Goal: Task Accomplishment & Management: Use online tool/utility

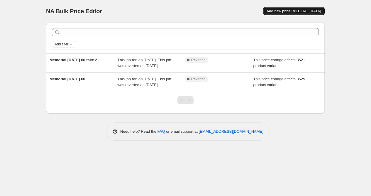
click at [283, 11] on span "Add new price [MEDICAL_DATA]" at bounding box center [294, 11] width 55 height 5
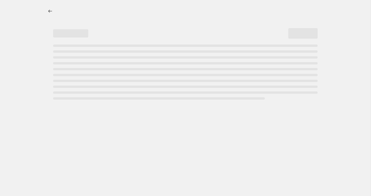
select select "percentage"
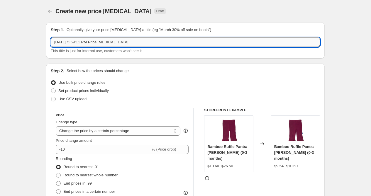
click at [65, 43] on input "[DATE] 5:59:11 PM Price [MEDICAL_DATA]" at bounding box center [186, 42] width 270 height 9
type input "S"
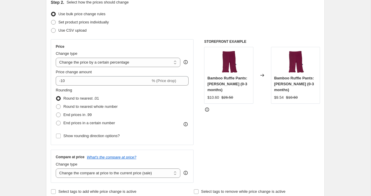
scroll to position [69, 0]
type input "So Long Summer"
click at [127, 64] on select "Change the price to a certain amount Change the price by a certain amount Chang…" at bounding box center [118, 62] width 125 height 9
click at [56, 58] on select "Change the price to a certain amount Change the price by a certain amount Chang…" at bounding box center [118, 62] width 125 height 9
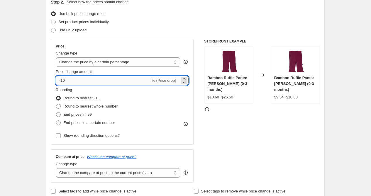
click at [86, 84] on input "-10" at bounding box center [103, 80] width 95 height 9
click at [75, 80] on input "-10" at bounding box center [103, 80] width 95 height 9
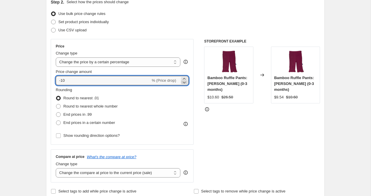
click at [185, 82] on icon at bounding box center [184, 83] width 6 height 6
click at [106, 82] on input "-12" at bounding box center [103, 80] width 95 height 9
drag, startPoint x: 61, startPoint y: 80, endPoint x: 70, endPoint y: 80, distance: 8.2
click at [70, 80] on input "-12" at bounding box center [103, 80] width 95 height 9
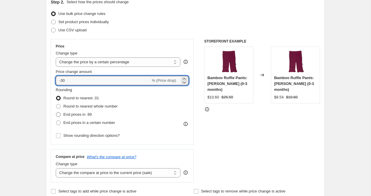
type input "-30"
click at [58, 116] on span at bounding box center [58, 114] width 5 height 5
click at [56, 113] on input "End prices in .99" at bounding box center [56, 112] width 0 height 0
radio input "true"
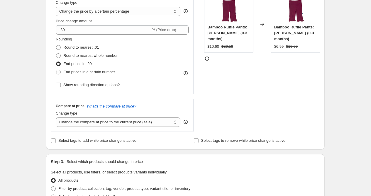
scroll to position [122, 0]
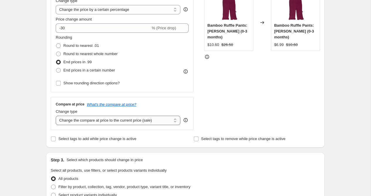
click at [73, 122] on select "Change the compare at price to the current price (sale) Change the compare at p…" at bounding box center [118, 120] width 125 height 9
click at [56, 116] on select "Change the compare at price to the current price (sale) Change the compare at p…" at bounding box center [118, 120] width 125 height 9
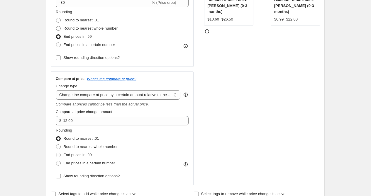
scroll to position [151, 0]
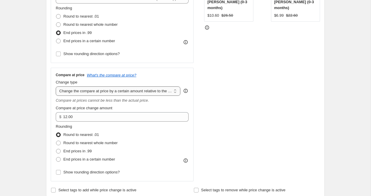
click at [122, 93] on select "Change the compare at price to the current price (sale) Change the compare at p…" at bounding box center [118, 91] width 125 height 9
click at [102, 91] on select "Change the compare at price to the current price (sale) Change the compare at p…" at bounding box center [118, 91] width 125 height 9
select select "no_change"
click at [56, 87] on select "Change the compare at price to the current price (sale) Change the compare at p…" at bounding box center [118, 91] width 125 height 9
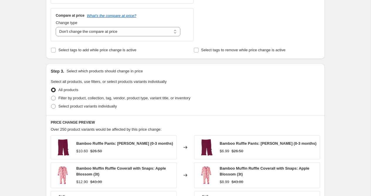
scroll to position [211, 0]
click at [54, 98] on span at bounding box center [53, 98] width 5 height 5
click at [51, 96] on input "Filter by product, collection, tag, vendor, product type, variant title, or inv…" at bounding box center [51, 96] width 0 height 0
radio input "true"
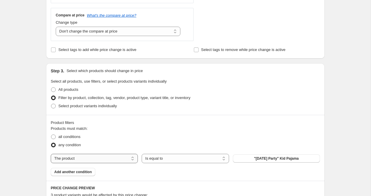
click at [128, 159] on select "The product The product's collection The product's tag The product's vendor The…" at bounding box center [94, 158] width 87 height 9
select select "tag"
click at [248, 159] on button "[DATE]" at bounding box center [276, 159] width 87 height 8
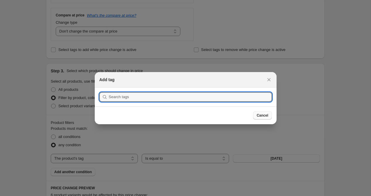
click at [264, 116] on span "Cancel" at bounding box center [262, 115] width 11 height 5
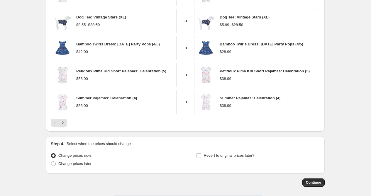
scroll to position [431, 0]
click at [76, 164] on span "Change prices later" at bounding box center [74, 163] width 33 height 4
click at [51, 161] on input "Change prices later" at bounding box center [51, 161] width 0 height 0
radio input "true"
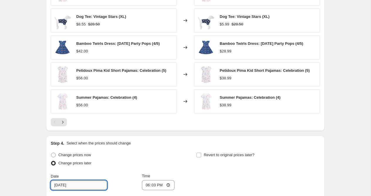
click at [75, 187] on input "[DATE]" at bounding box center [79, 185] width 56 height 9
click at [60, 186] on input "[DATE]" at bounding box center [79, 185] width 56 height 9
click at [62, 186] on input "[DATE]" at bounding box center [79, 185] width 56 height 9
type input "[DATE]"
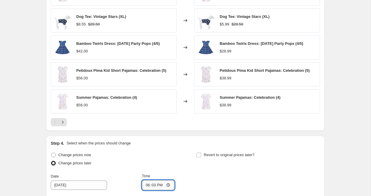
click at [159, 187] on input "18:03" at bounding box center [158, 186] width 33 height 10
type input "06:03"
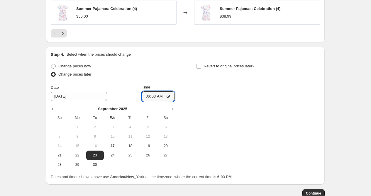
scroll to position [521, 0]
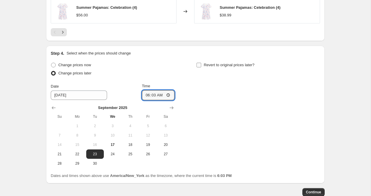
click at [198, 65] on input "Revert to original prices later?" at bounding box center [199, 65] width 5 height 5
checkbox input "true"
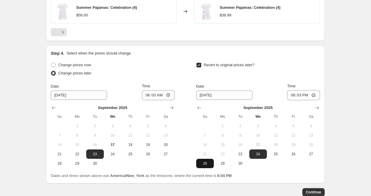
click at [203, 164] on span "28" at bounding box center [205, 163] width 13 height 5
type input "[DATE]"
click at [293, 96] on input "18:03" at bounding box center [303, 95] width 33 height 10
type input "23:59"
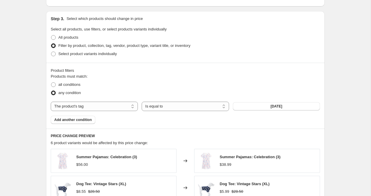
scroll to position [266, 0]
